Goal: Task Accomplishment & Management: Manage account settings

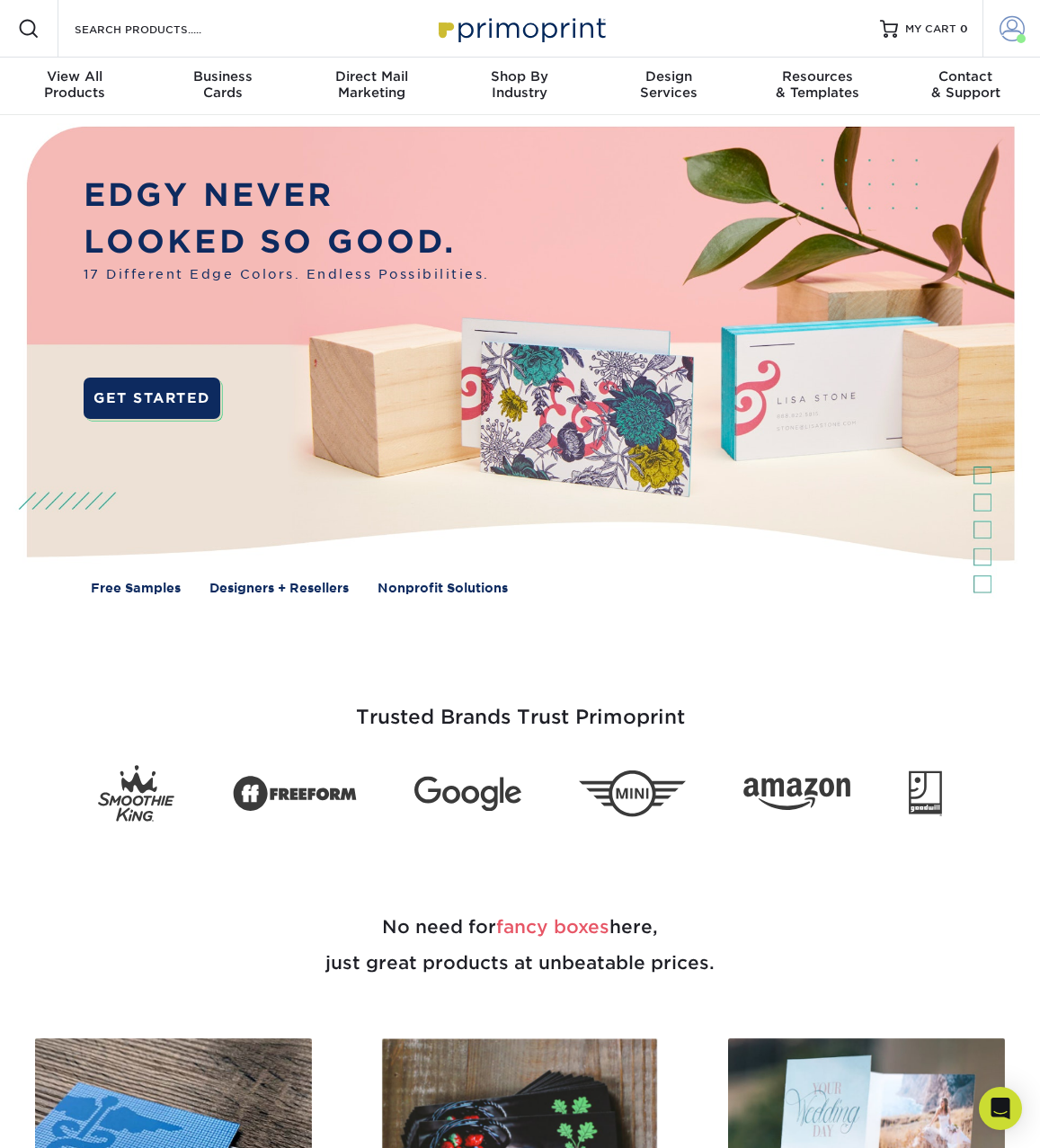
click at [1024, 30] on span at bounding box center [1012, 29] width 26 height 26
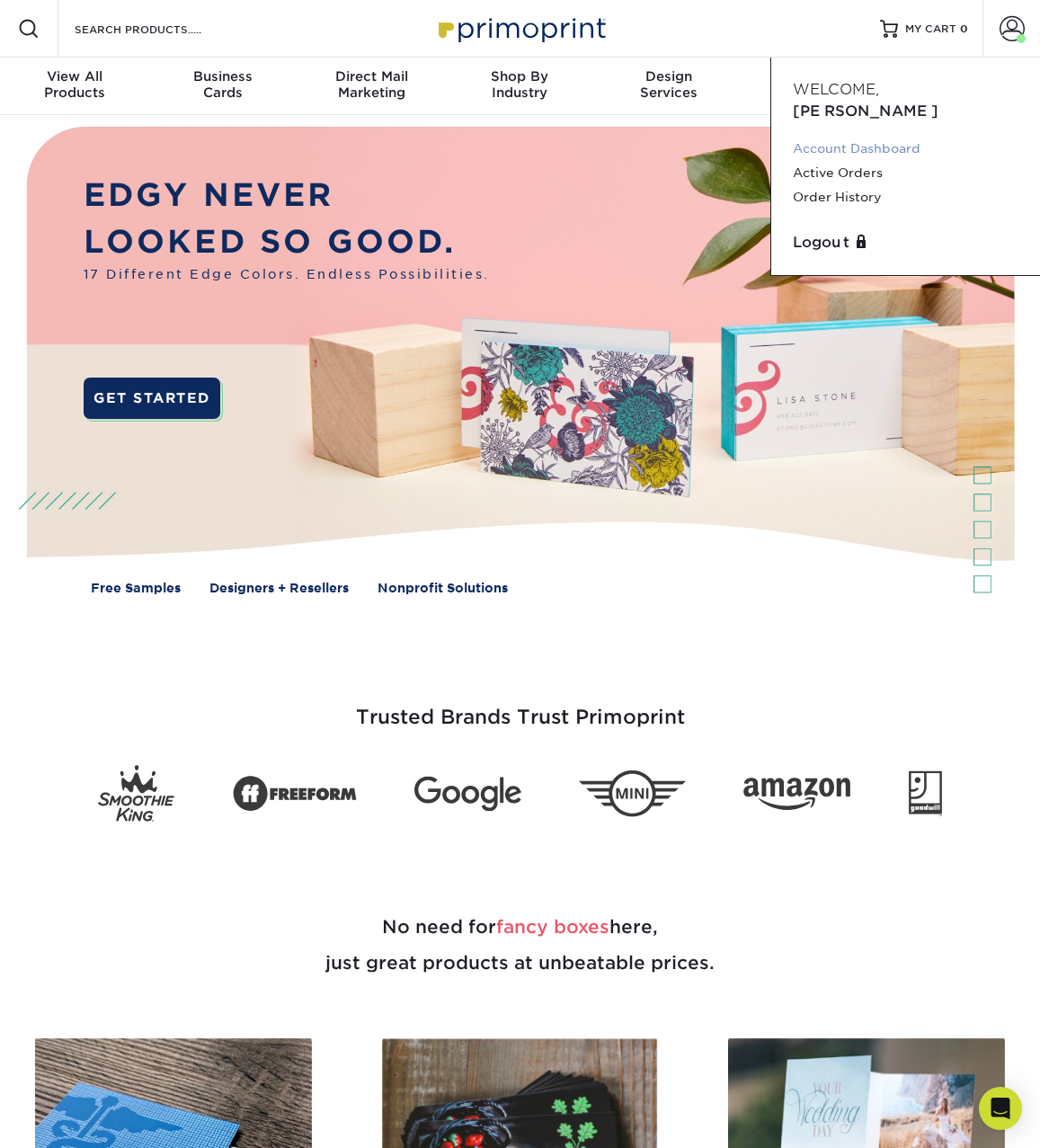
click at [904, 137] on link "Account Dashboard" at bounding box center [905, 149] width 225 height 25
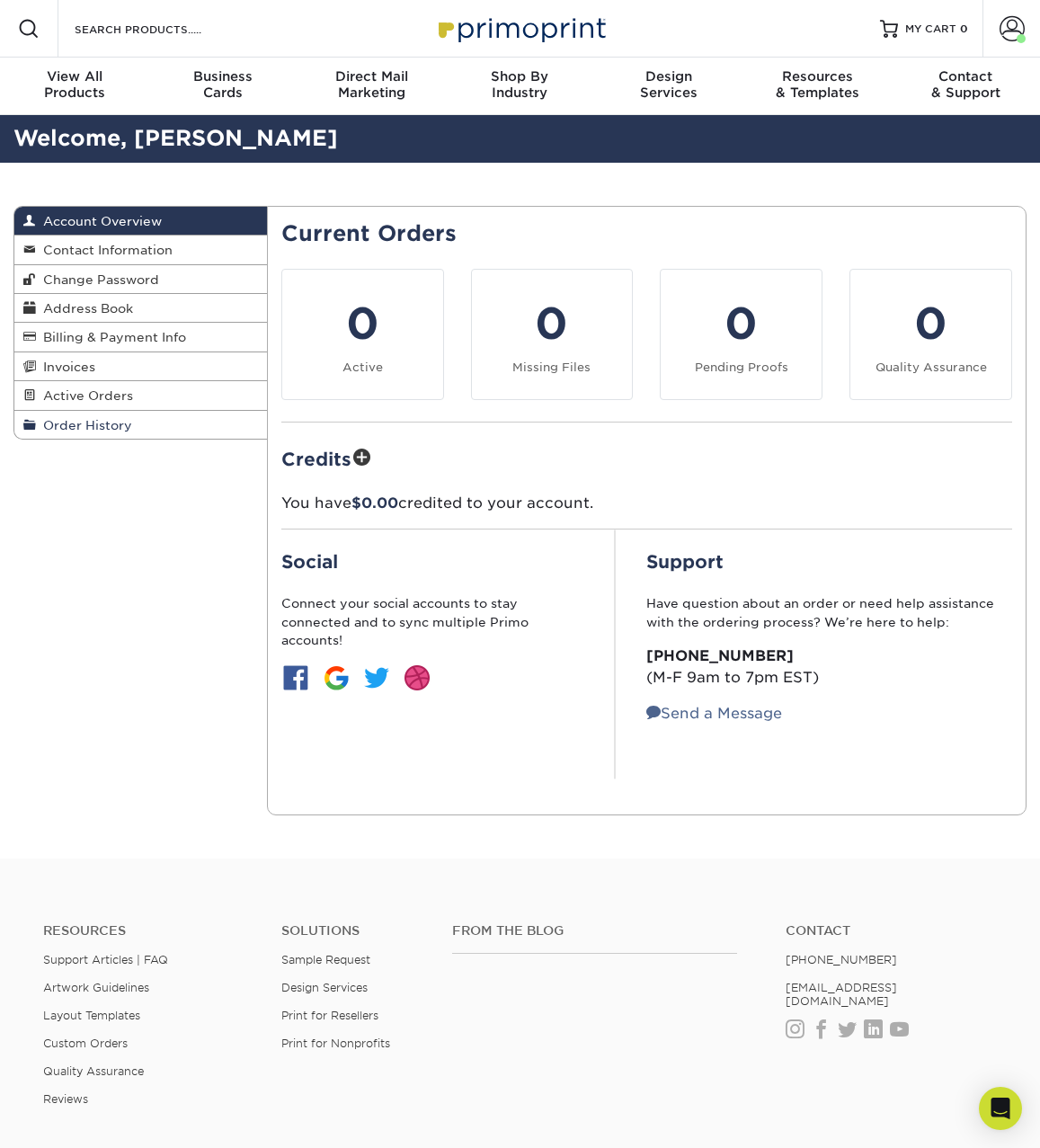
click at [102, 421] on span "Order History" at bounding box center [85, 425] width 96 height 15
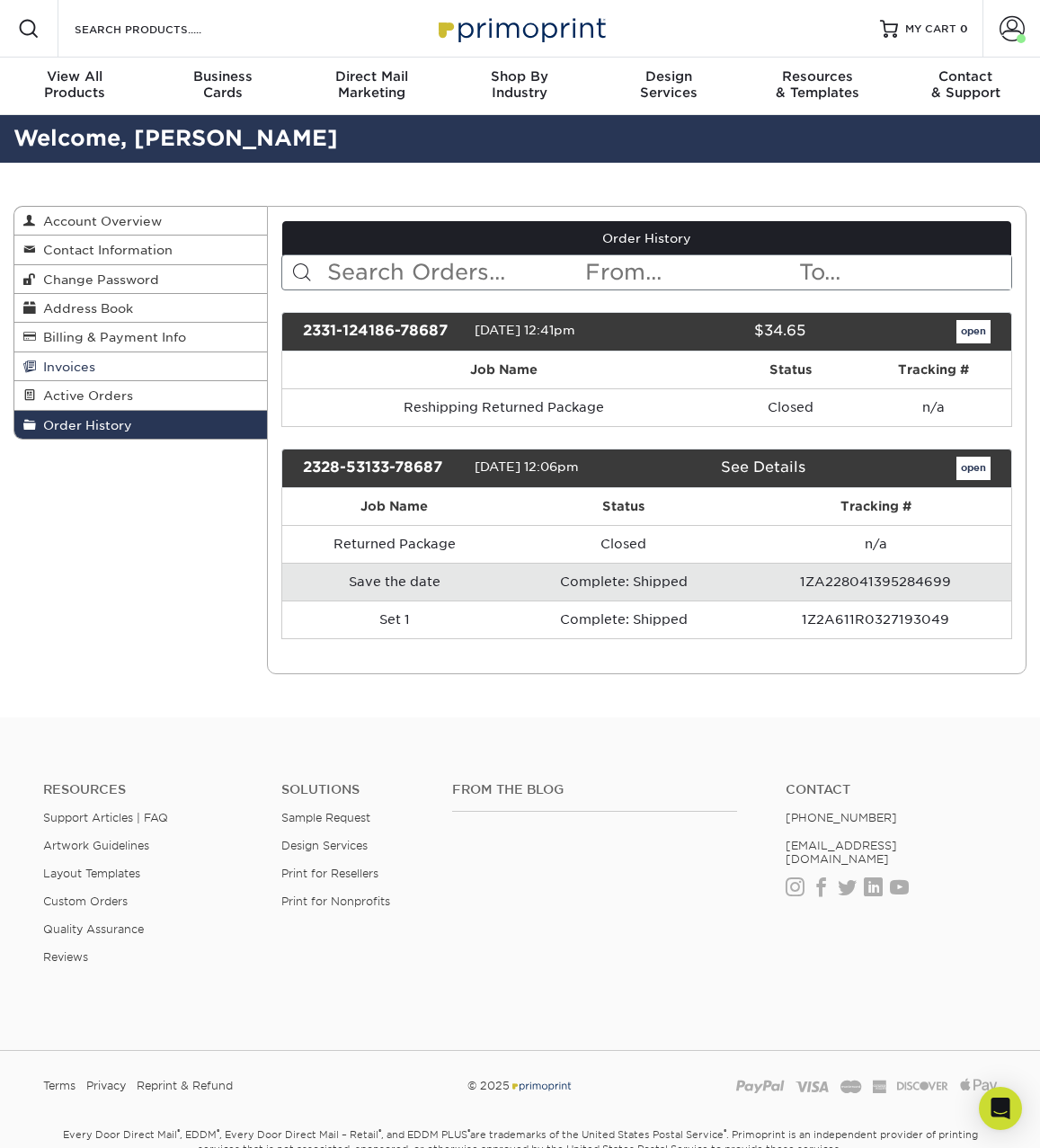
click at [78, 364] on span "Invoices" at bounding box center [66, 366] width 59 height 15
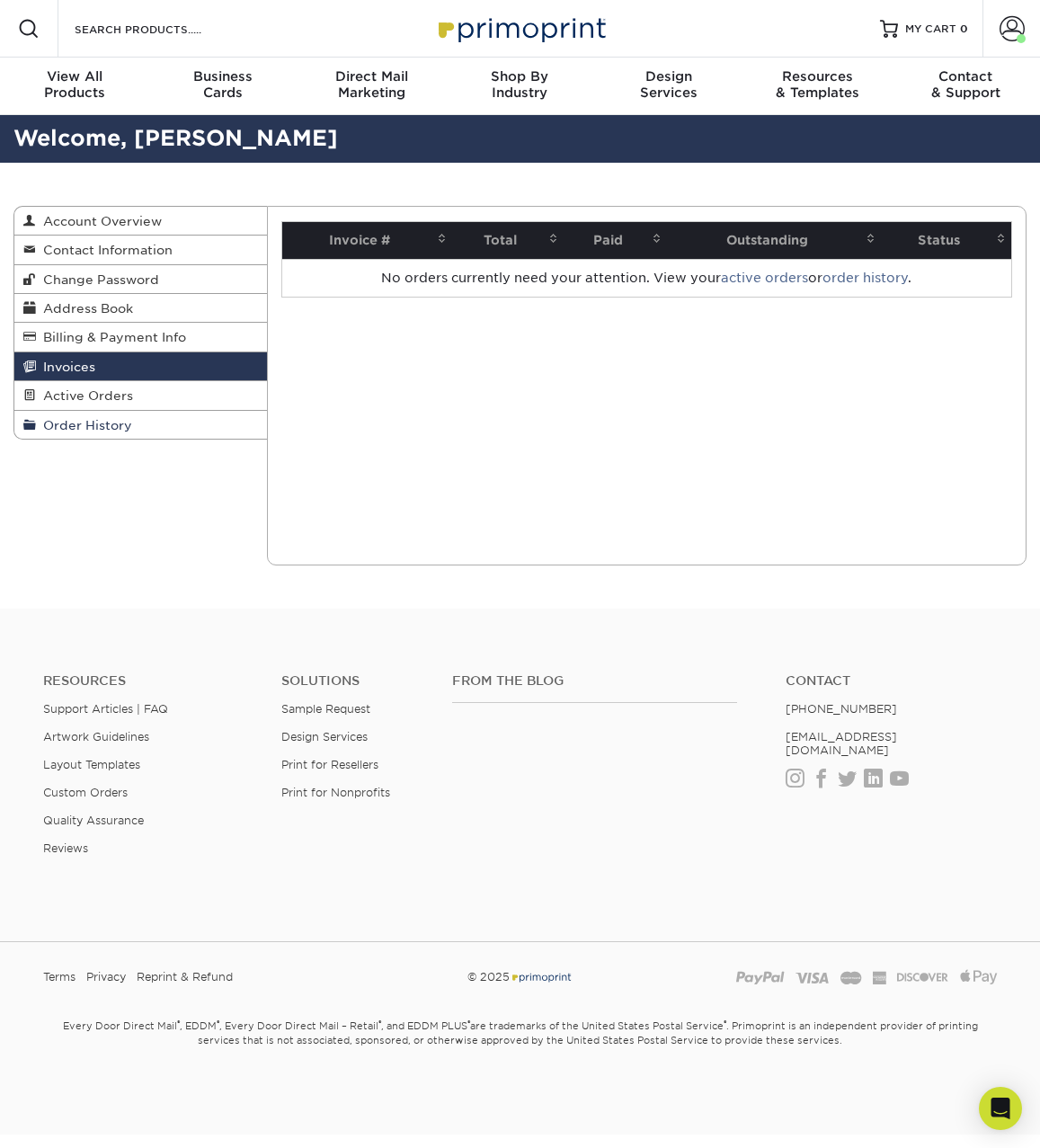
click at [99, 418] on span "Order History" at bounding box center [85, 425] width 96 height 15
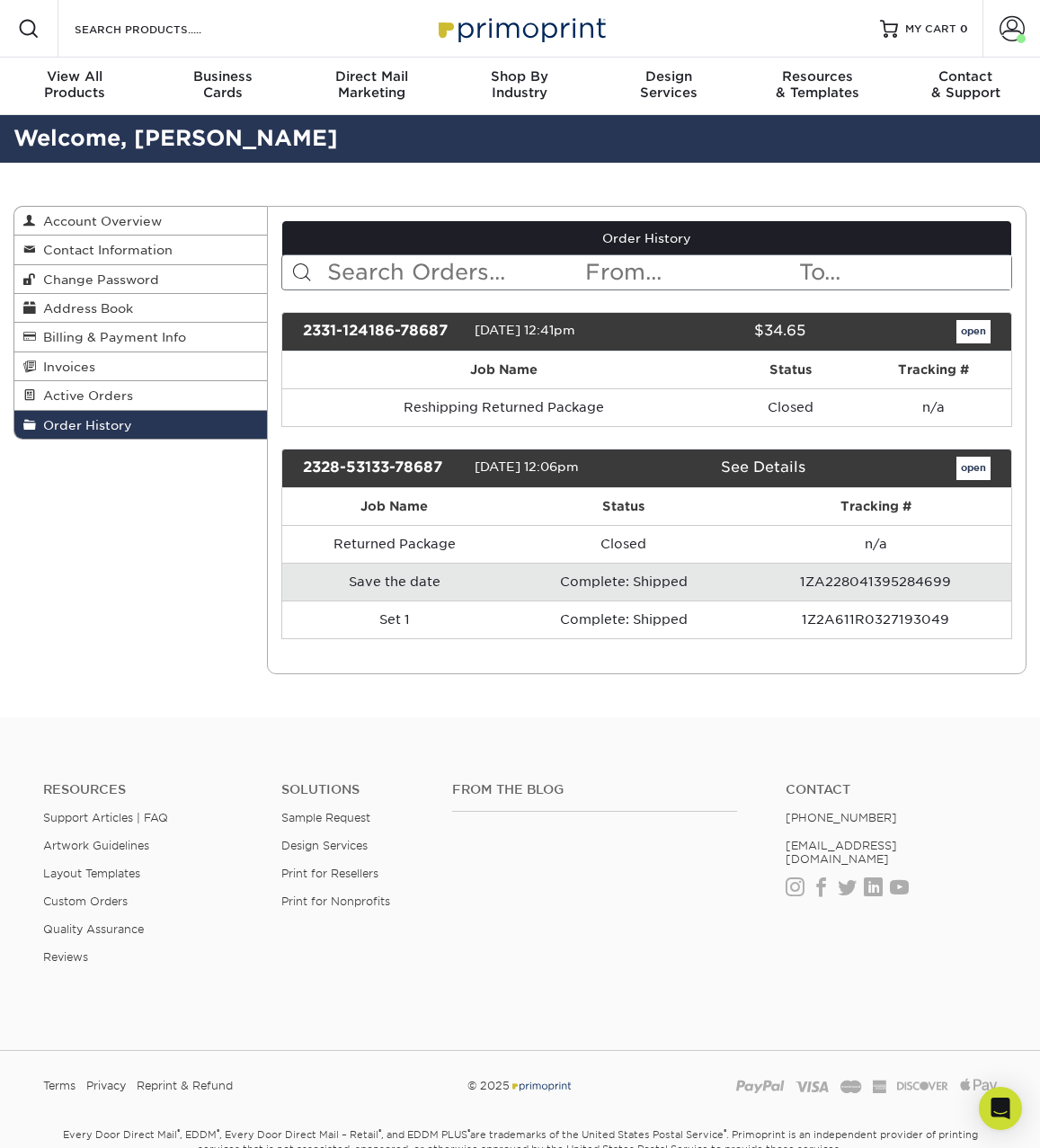
click at [978, 464] on link "open" at bounding box center [973, 468] width 34 height 24
